Goal: Information Seeking & Learning: Find specific fact

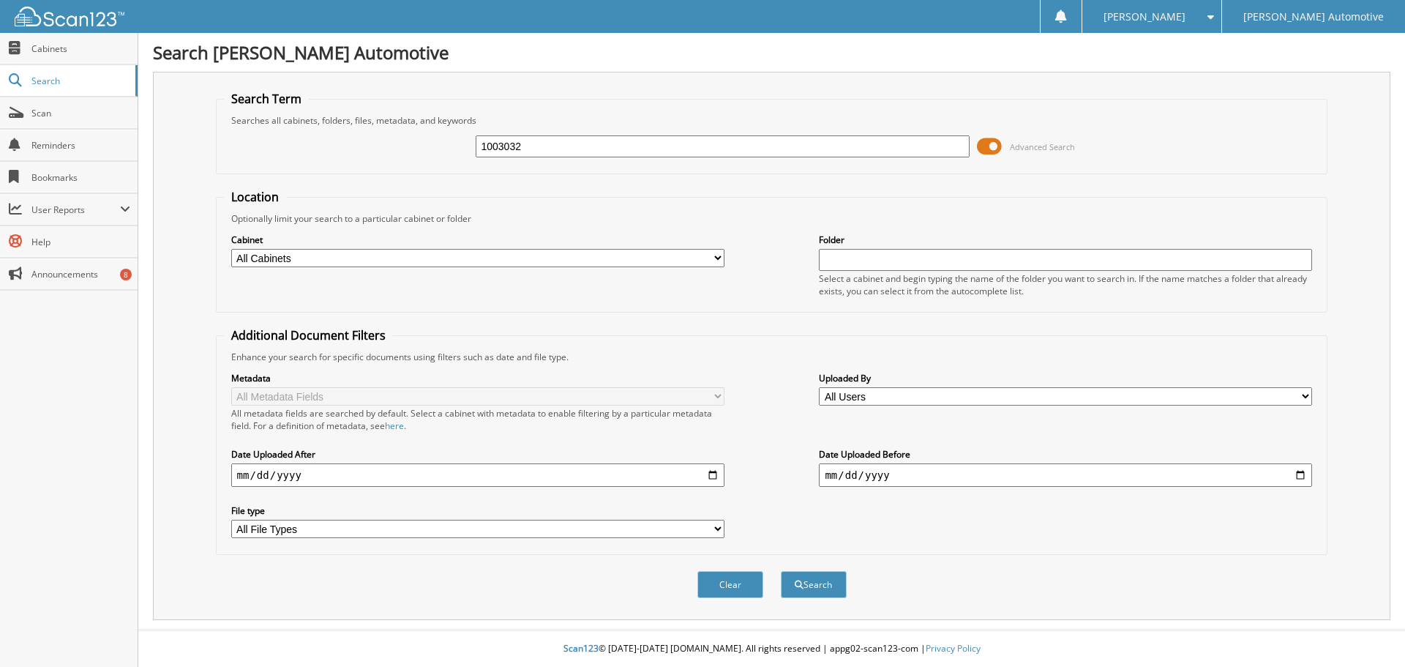
type input "1003032"
click at [781, 571] on button "Search" at bounding box center [814, 584] width 66 height 27
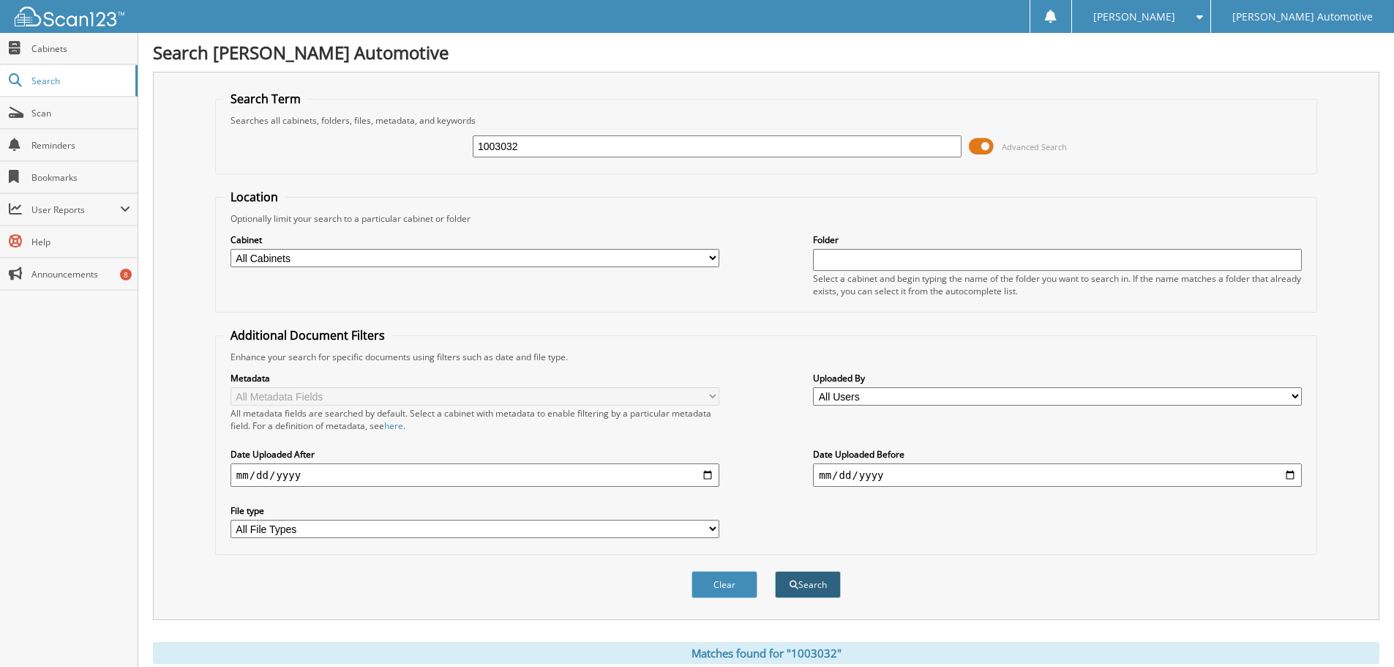
click at [828, 581] on button "Search" at bounding box center [808, 584] width 66 height 27
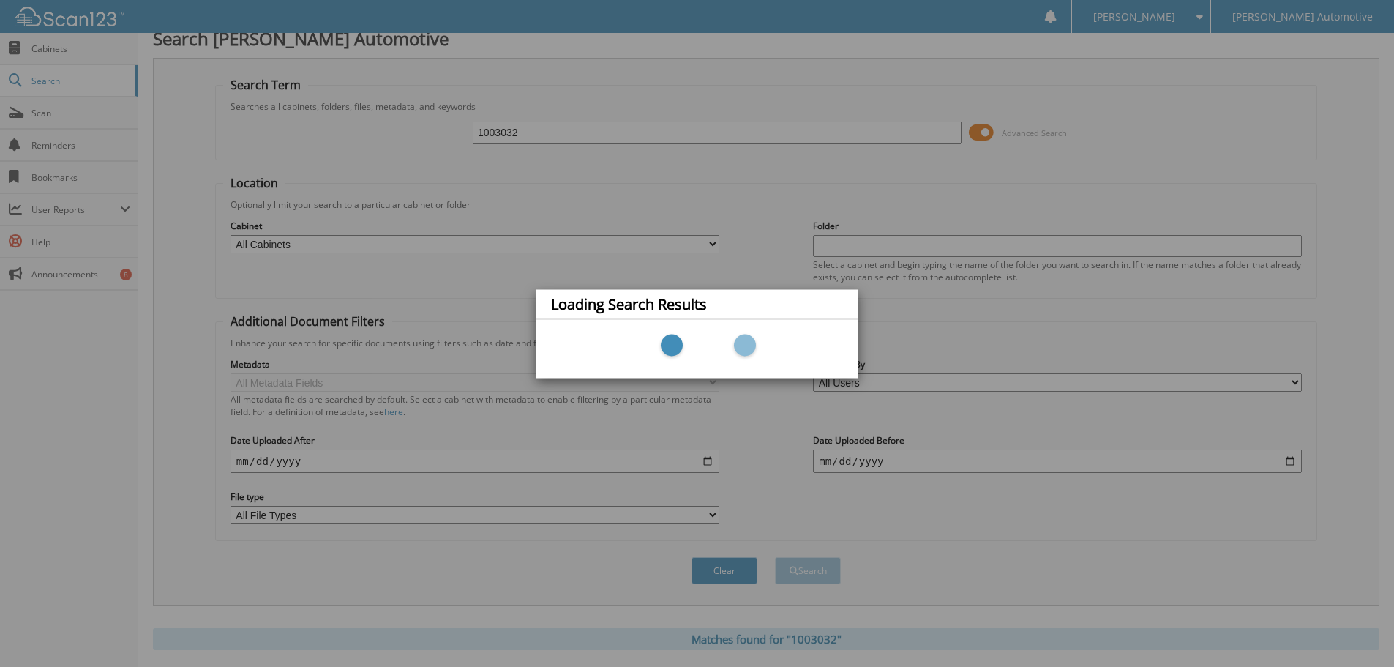
scroll to position [18, 0]
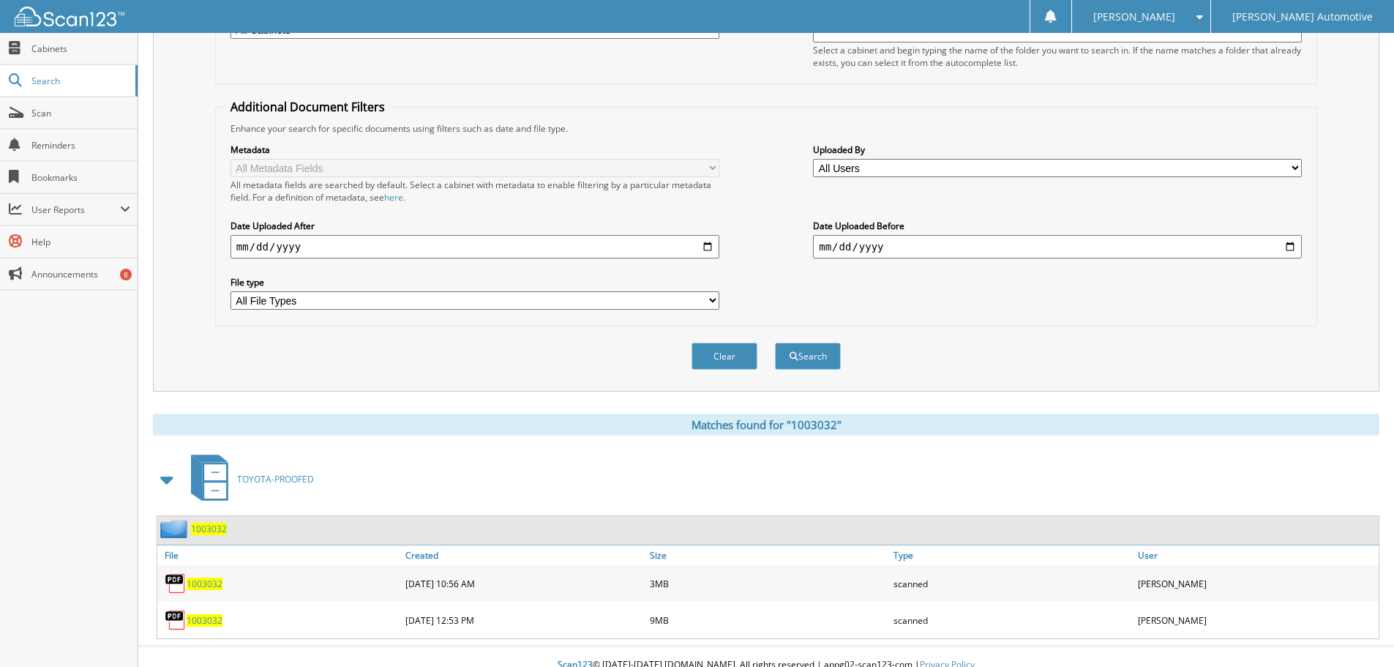
scroll to position [245, 0]
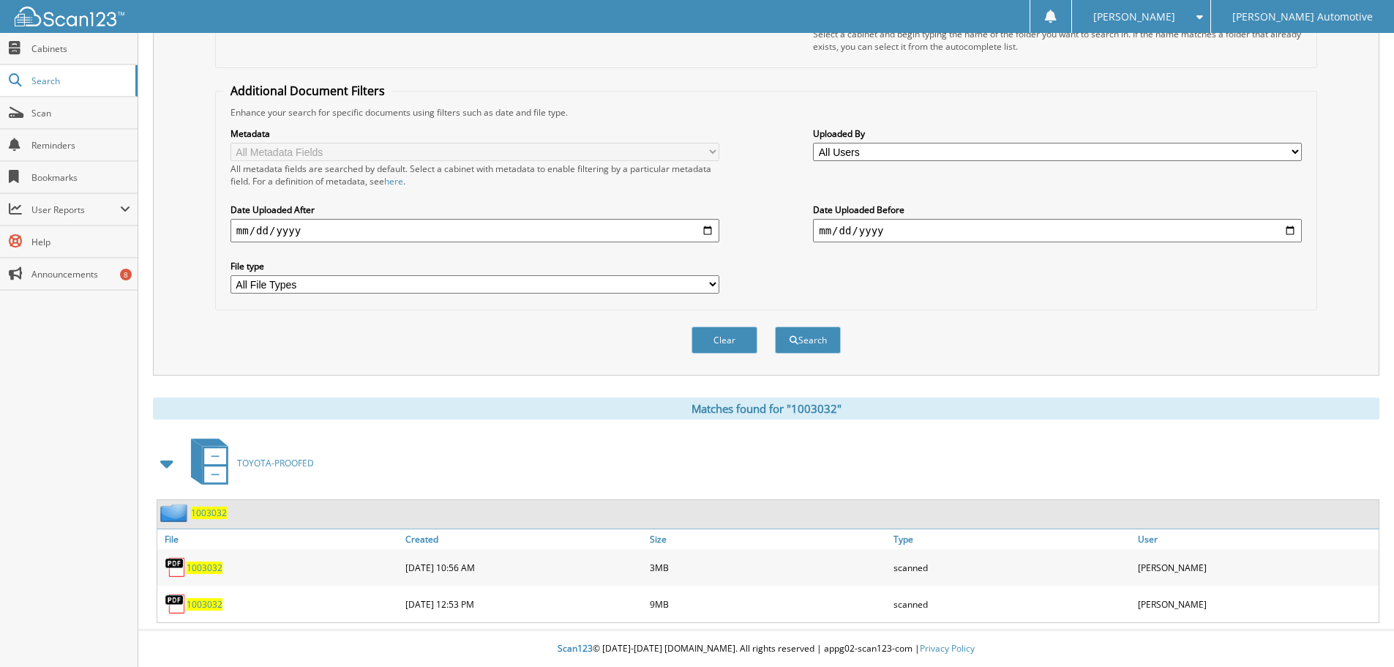
click at [214, 598] on link "1003032" at bounding box center [205, 604] width 36 height 12
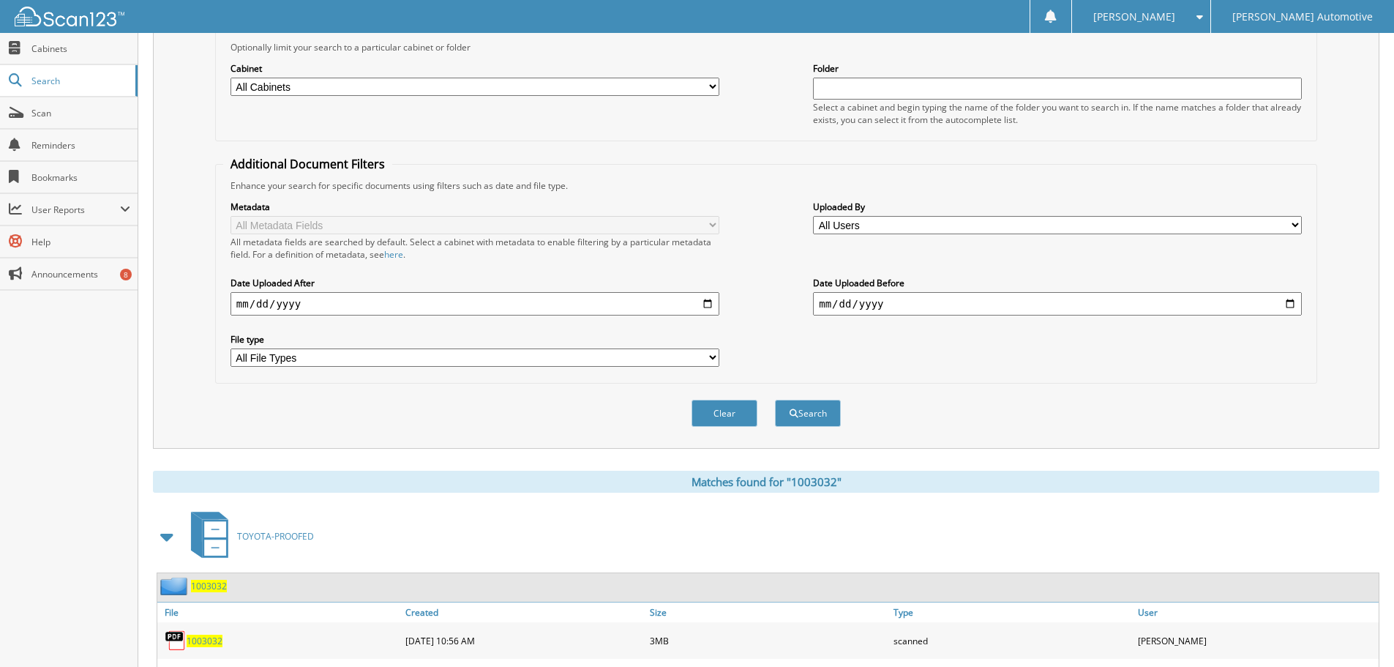
scroll to position [0, 0]
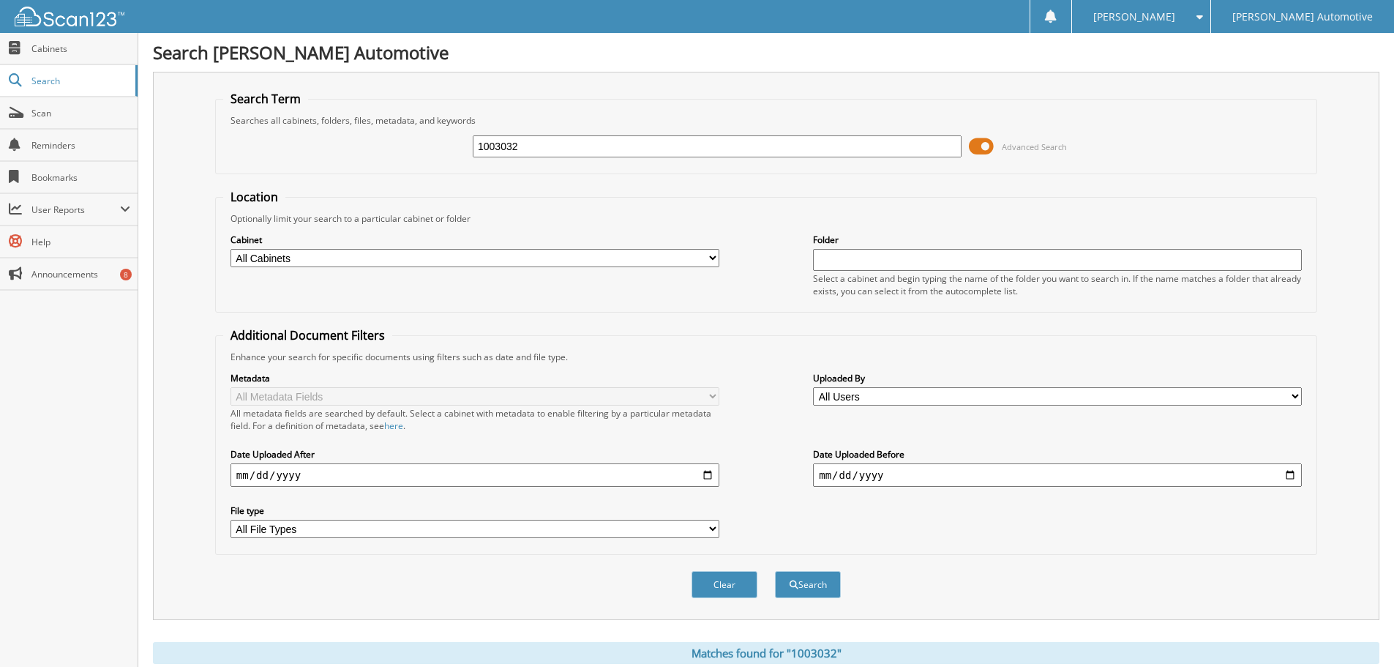
click at [523, 146] on input "1003032" at bounding box center [717, 146] width 489 height 22
type input "1003035"
click at [775, 571] on button "Search" at bounding box center [808, 584] width 66 height 27
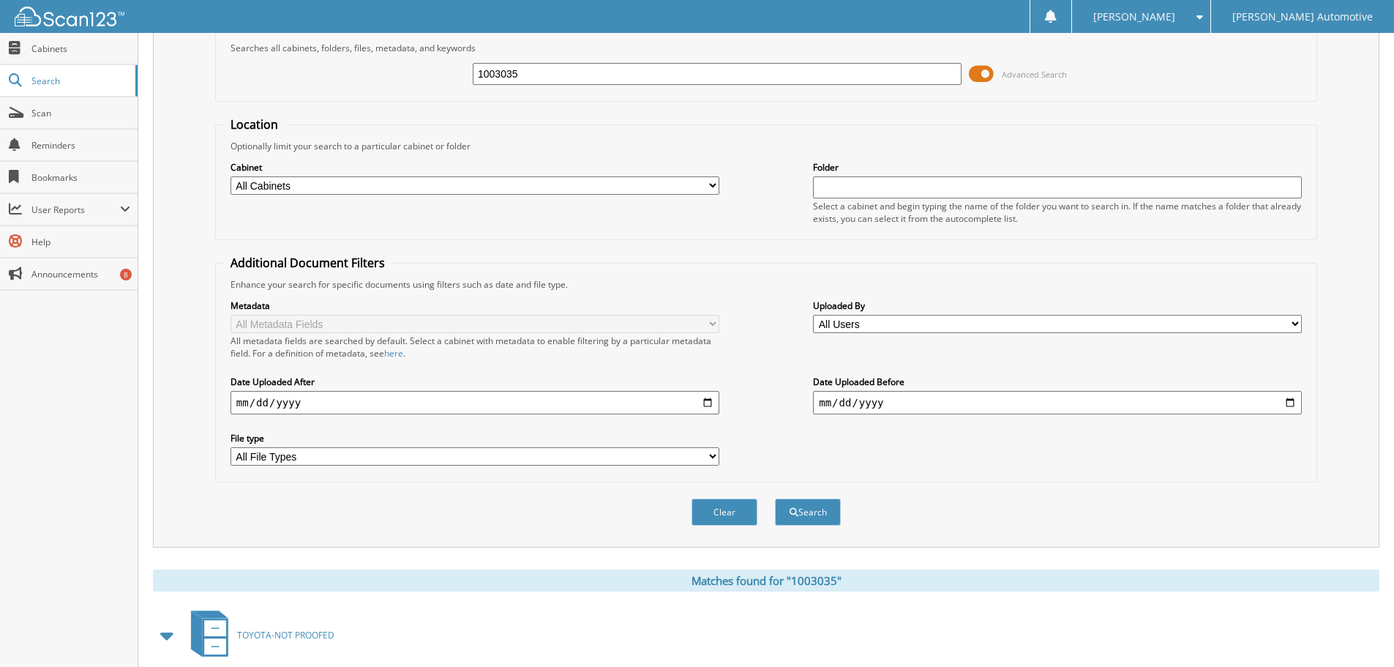
scroll to position [245, 0]
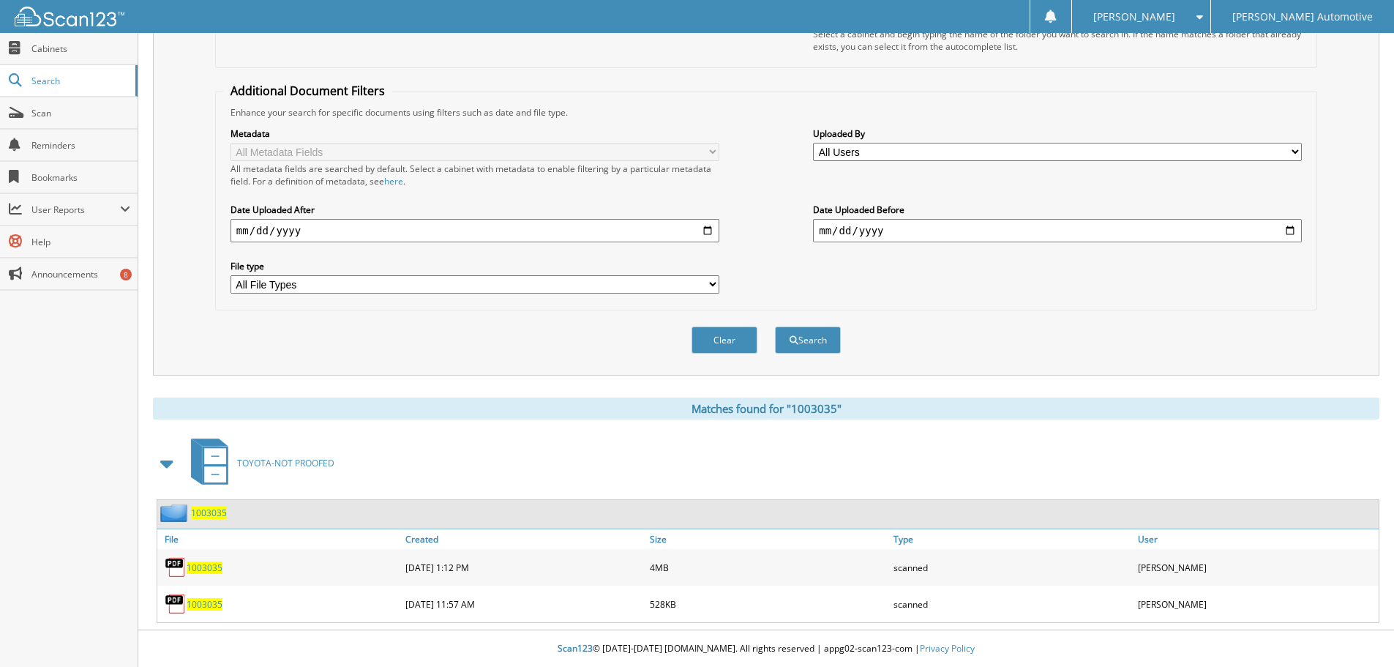
click at [210, 567] on span "1003035" at bounding box center [205, 567] width 36 height 12
